Goal: Task Accomplishment & Management: Use online tool/utility

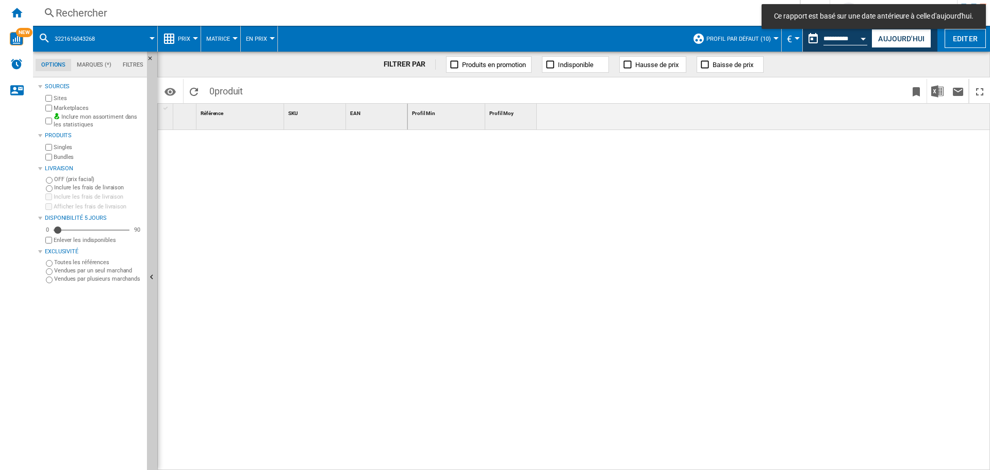
click at [890, 38] on button "Aujourd'hui" at bounding box center [901, 38] width 60 height 19
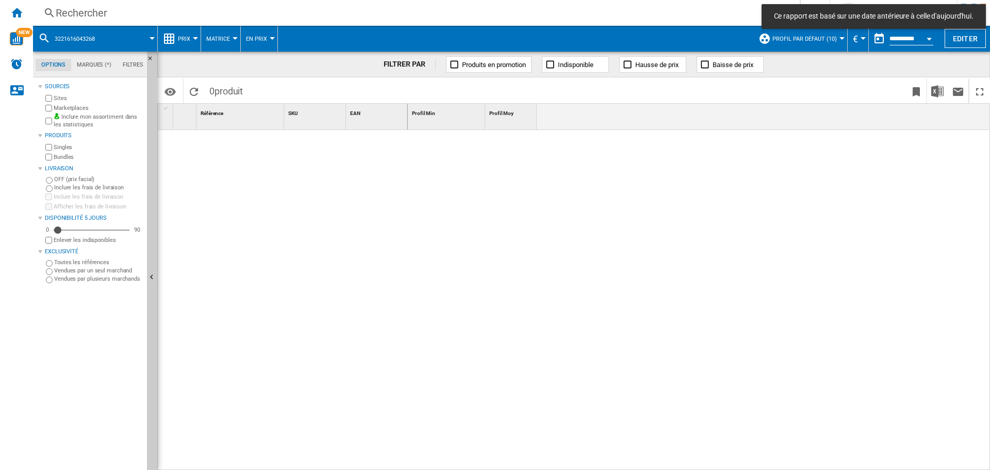
click at [112, 10] on div "Rechercher" at bounding box center [414, 13] width 717 height 14
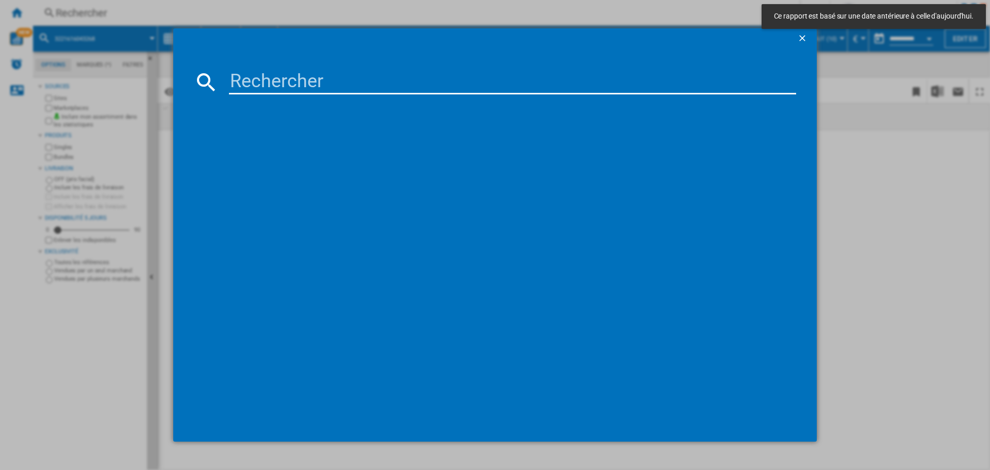
click at [286, 85] on input at bounding box center [512, 82] width 567 height 25
paste input "3221616048591"
type input "3221616048591"
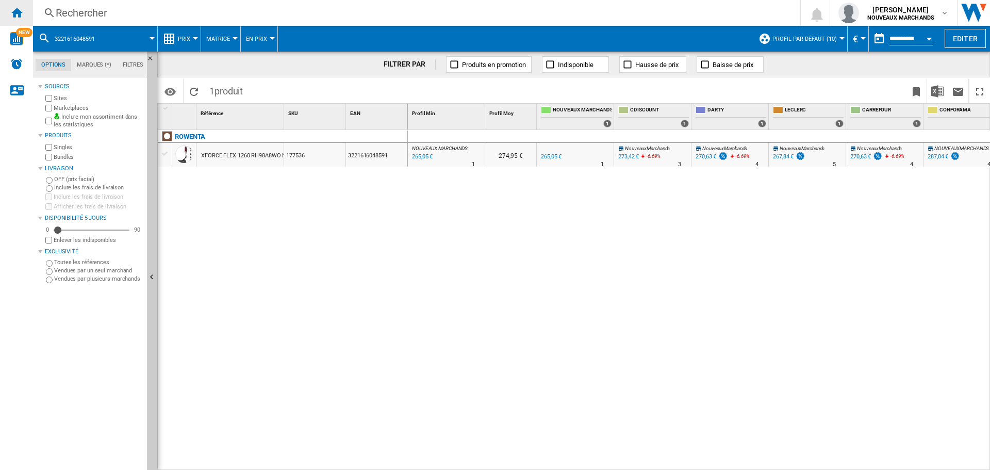
click at [19, 13] on ng-md-icon "Accueil" at bounding box center [16, 12] width 12 height 12
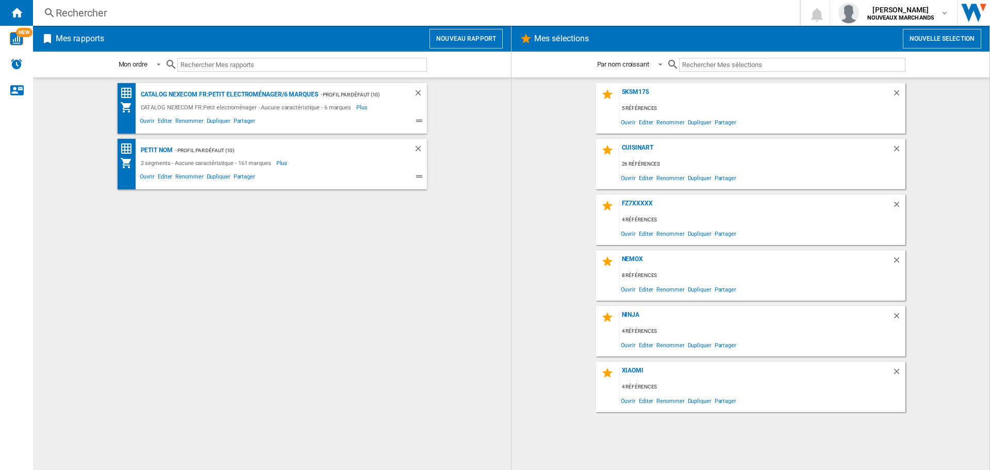
click at [938, 36] on button "Nouvelle selection" at bounding box center [942, 39] width 78 height 20
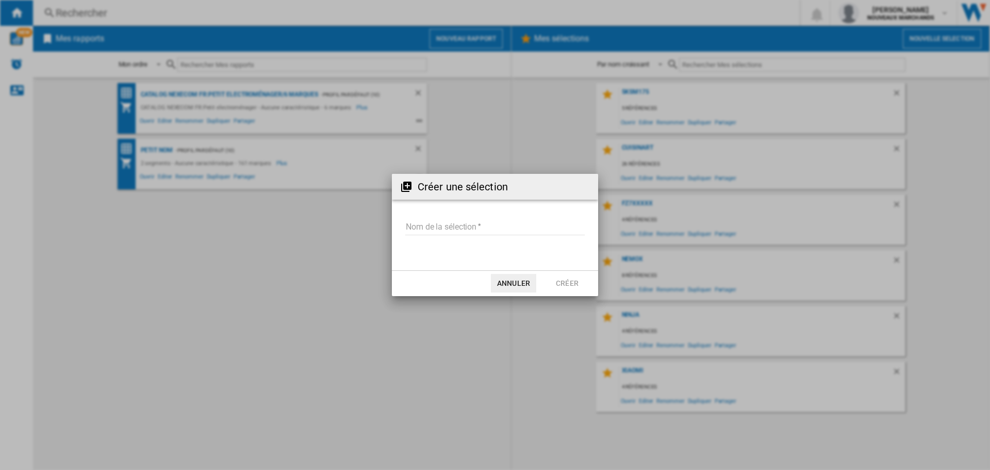
click at [476, 225] on input "Nom de la sélection" at bounding box center [494, 227] width 179 height 15
type input "**********"
click at [555, 282] on button "Créer" at bounding box center [567, 283] width 45 height 19
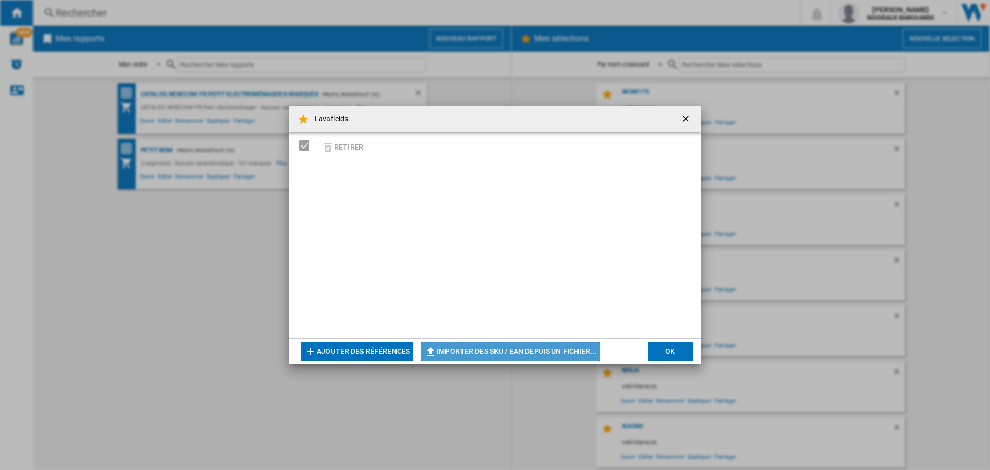
click at [479, 351] on button "Importer des SKU / EAN depuis un fichier..." at bounding box center [510, 351] width 178 height 19
type input "**********"
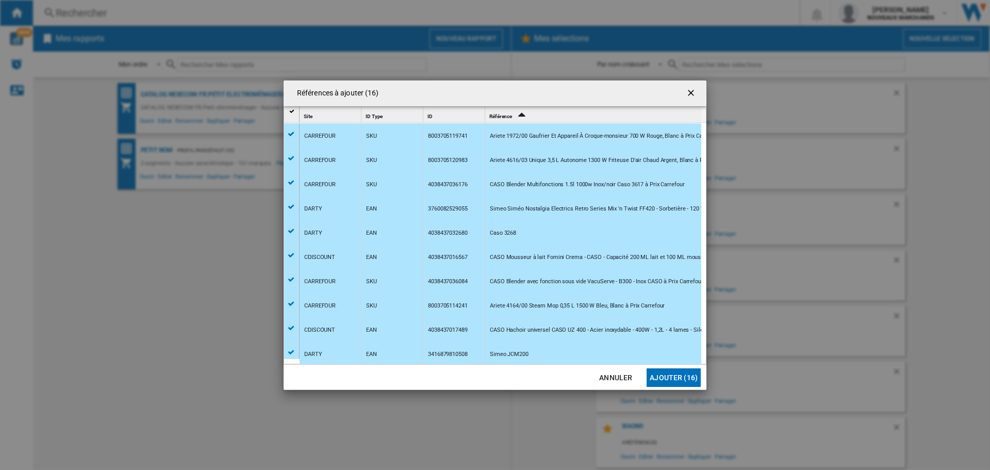
click at [672, 375] on button "Ajouter (16)" at bounding box center [674, 377] width 54 height 19
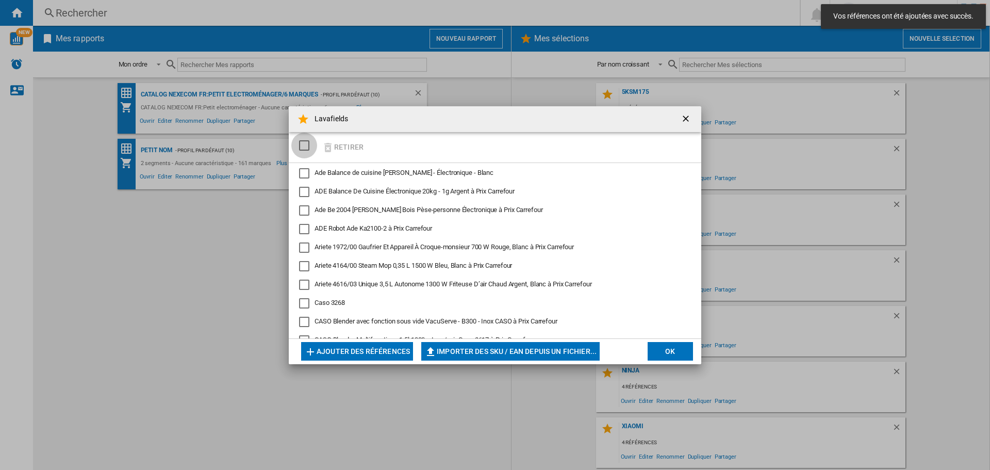
click at [304, 145] on div "SELECTIONS.EDITION_POPUP.SELECT_DESELECT" at bounding box center [304, 145] width 10 height 10
click at [666, 349] on button "OK" at bounding box center [670, 351] width 45 height 19
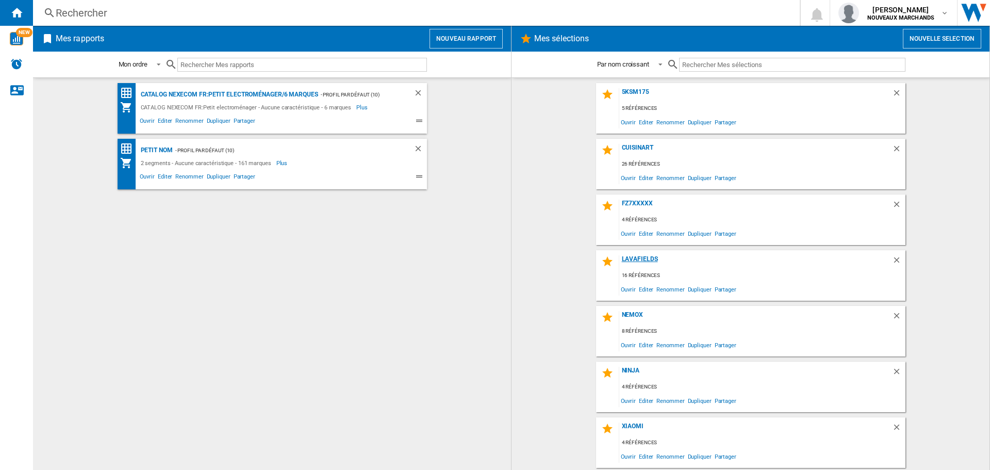
click at [636, 258] on div "Lavafields" at bounding box center [755, 262] width 273 height 14
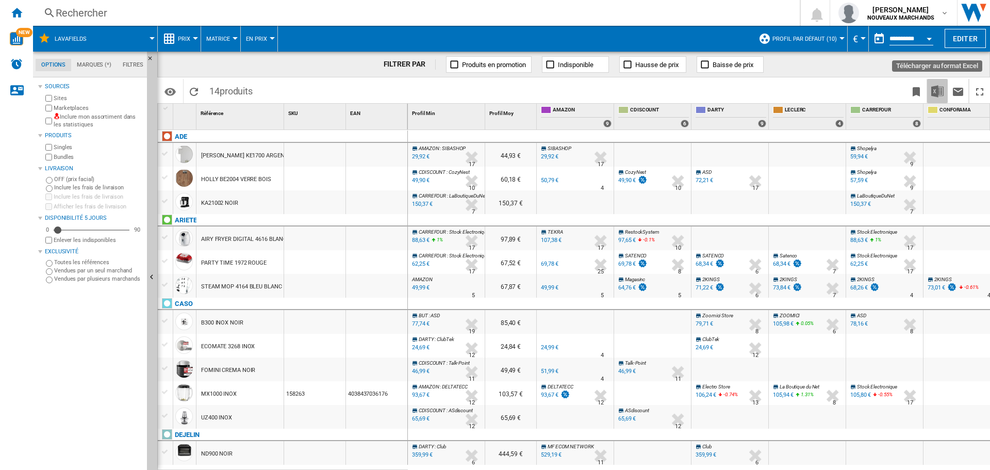
click at [935, 92] on img "Télécharger au format Excel" at bounding box center [937, 91] width 12 height 12
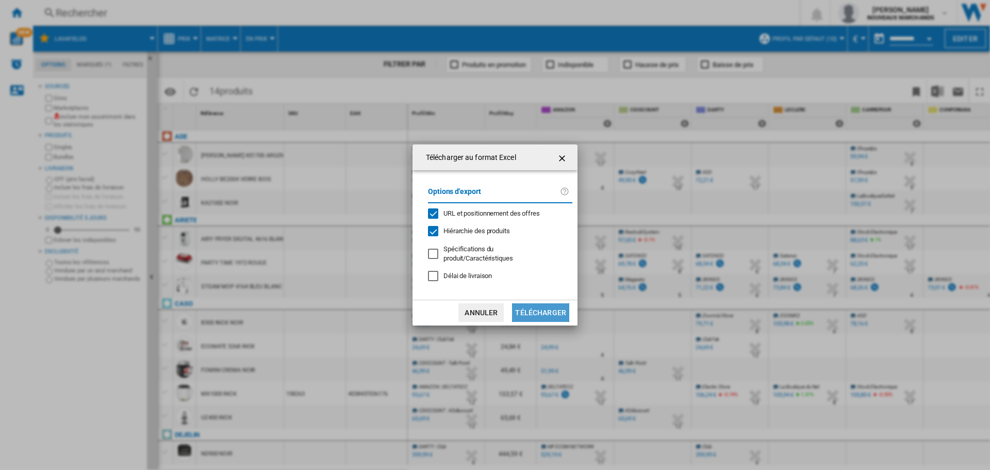
click at [544, 312] on button "Télécharger" at bounding box center [540, 312] width 57 height 19
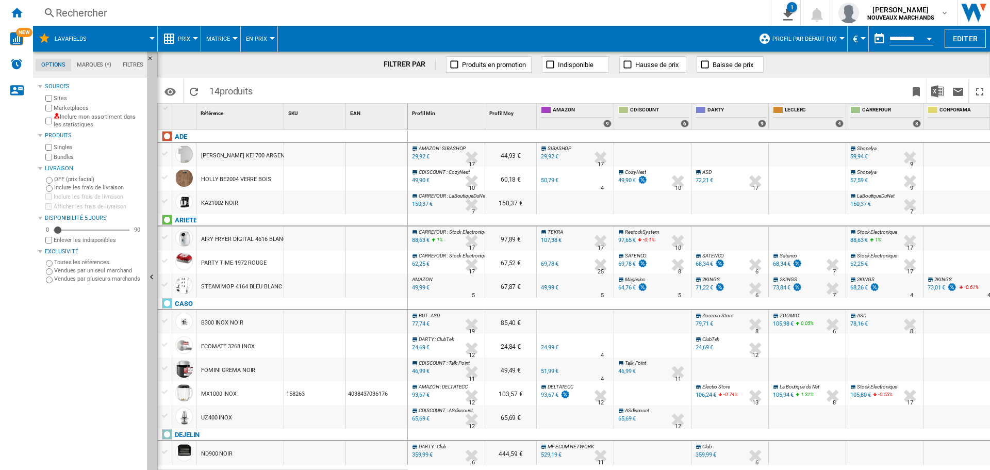
click at [88, 14] on div "Rechercher" at bounding box center [400, 13] width 688 height 14
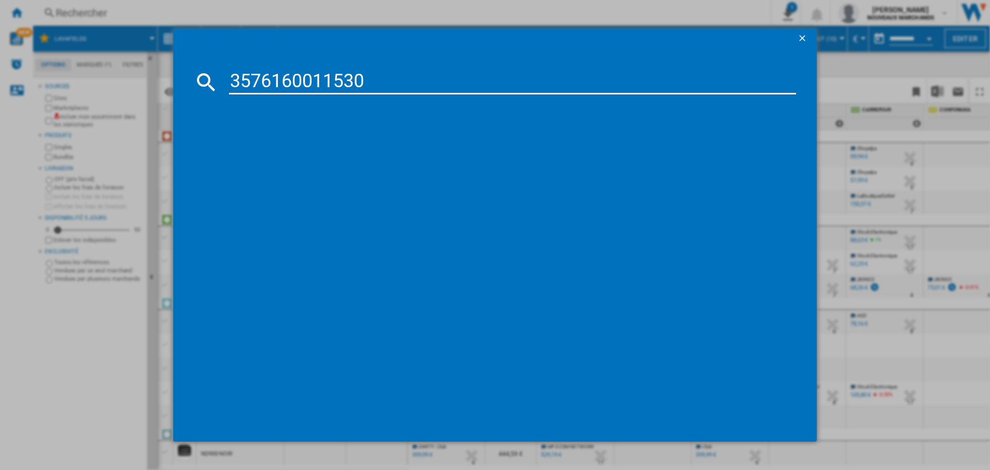
type input "3576160011530"
